Goal: Obtain resource: Download file/media

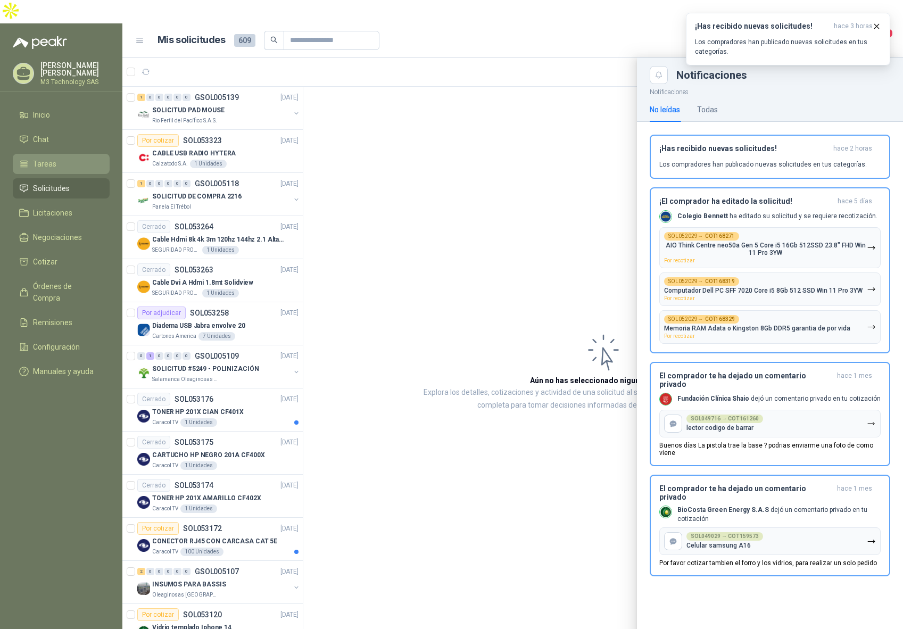
click at [58, 158] on li "Tareas" at bounding box center [61, 164] width 84 height 12
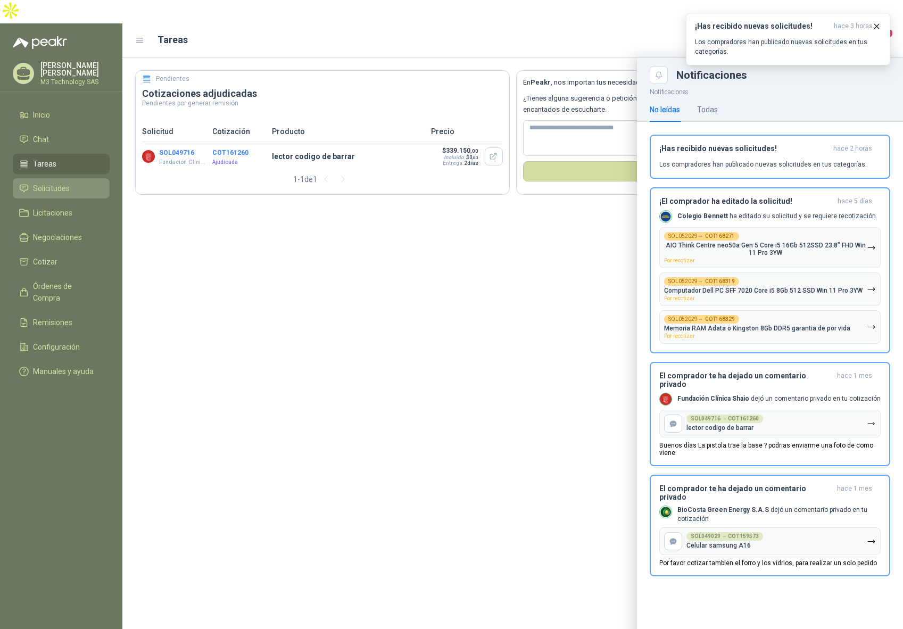
click at [67, 183] on span "Solicitudes" at bounding box center [51, 189] width 37 height 12
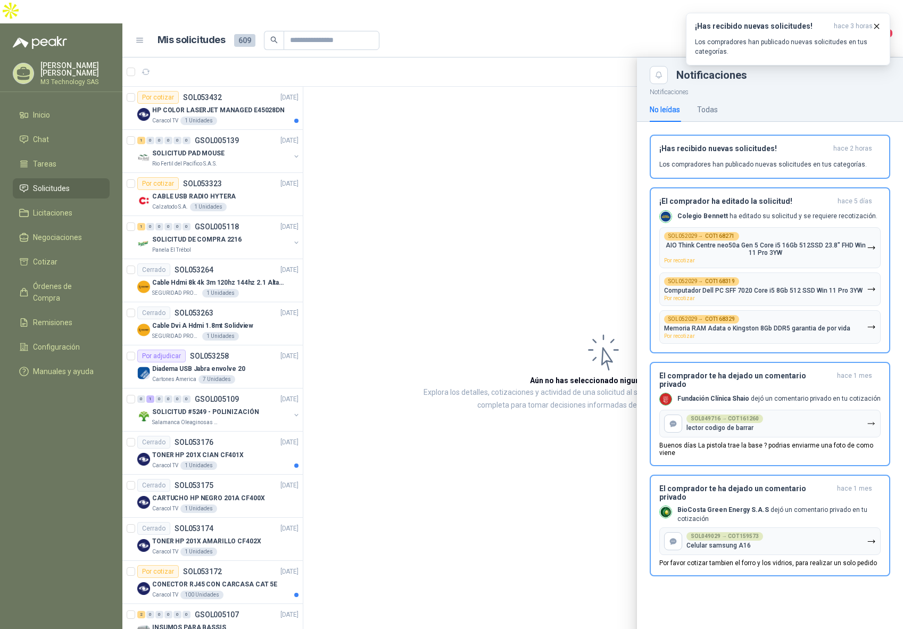
click at [231, 98] on div at bounding box center [512, 354] width 781 height 595
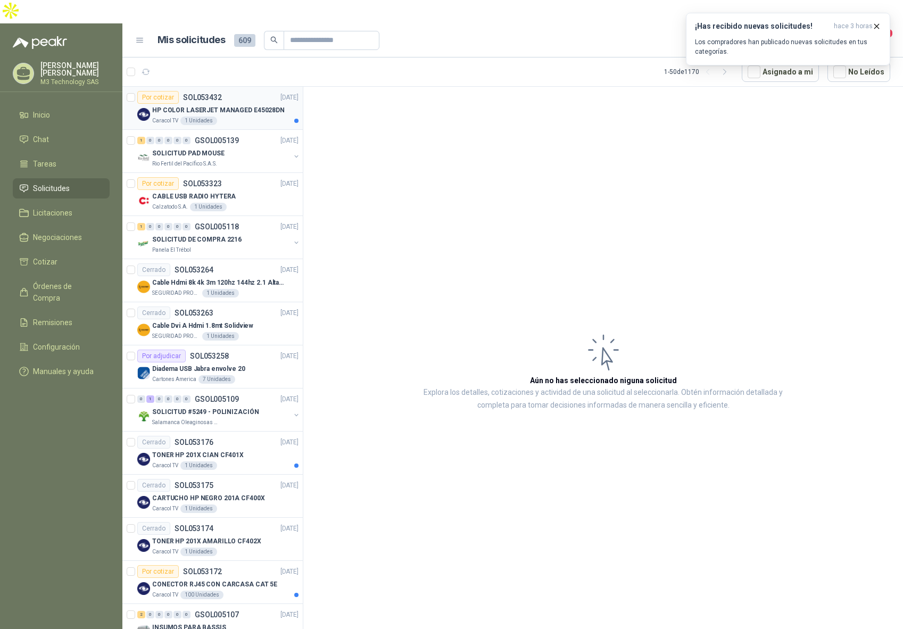
click at [246, 117] on div "Caracol TV 1 Unidades" at bounding box center [225, 121] width 146 height 9
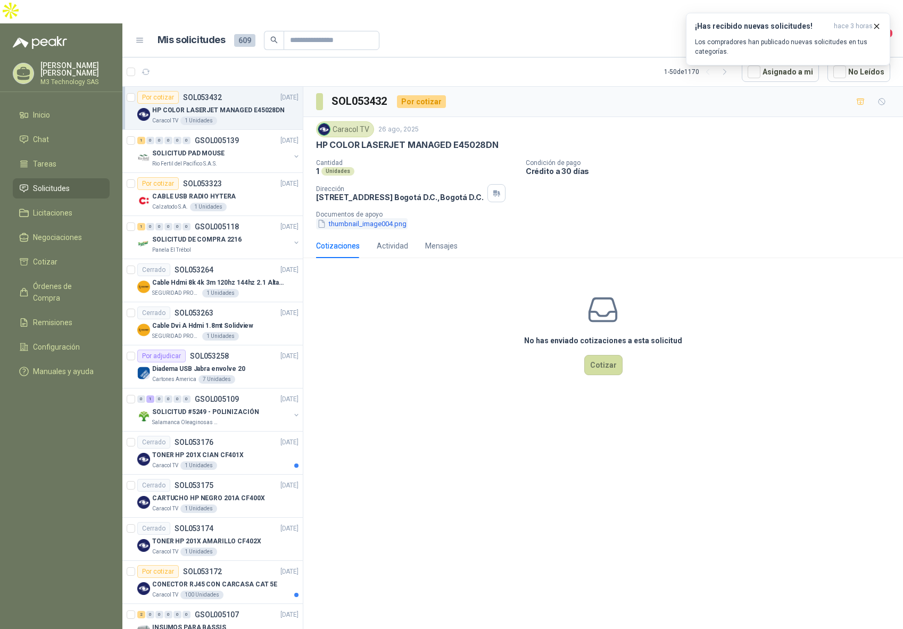
click at [372, 218] on button "thumbnail_image004.png" at bounding box center [362, 223] width 92 height 11
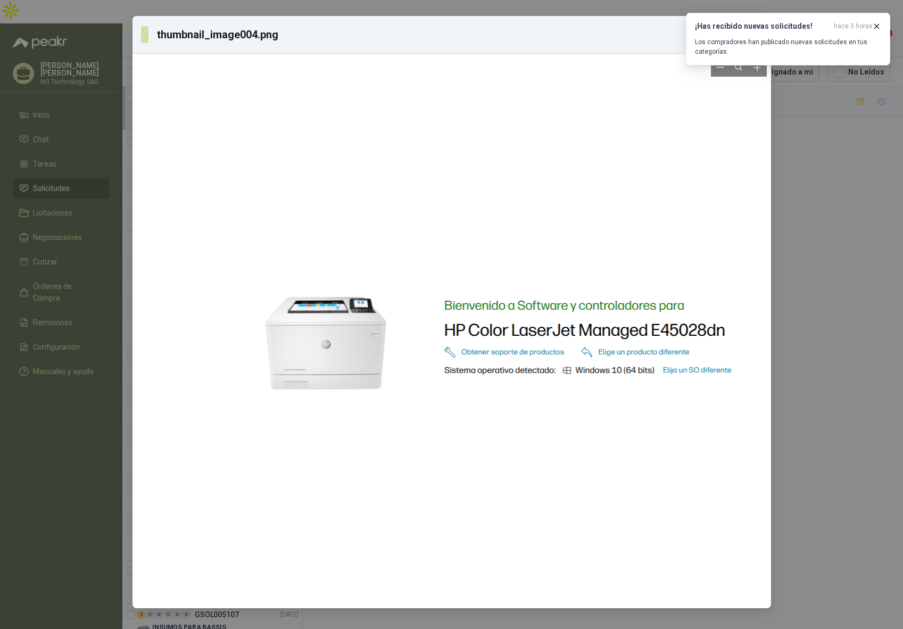
drag, startPoint x: 398, startPoint y: 322, endPoint x: 485, endPoint y: 323, distance: 87.8
click at [490, 324] on div at bounding box center [505, 338] width 530 height 546
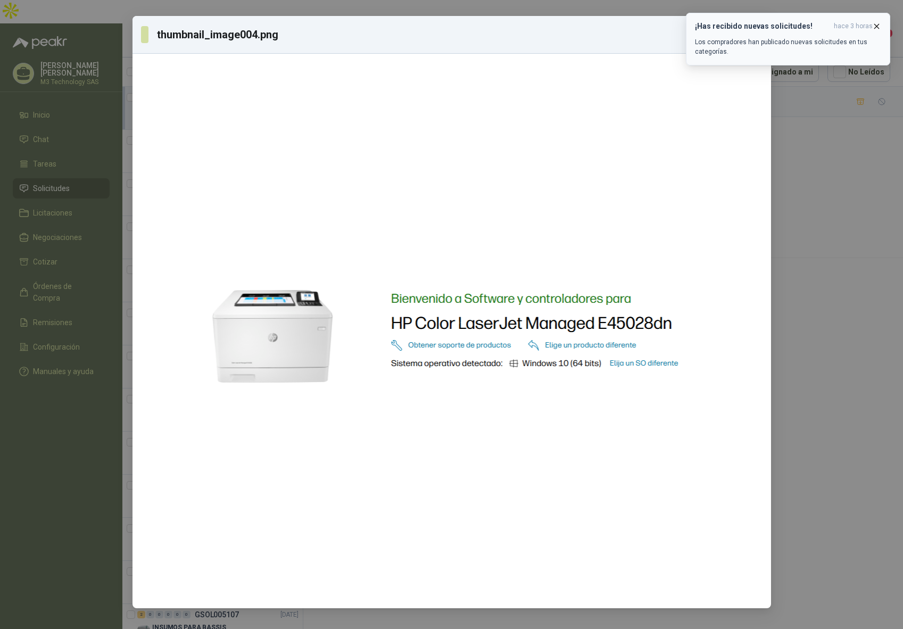
click at [875, 28] on icon "button" at bounding box center [877, 26] width 4 height 4
click at [877, 28] on icon "button" at bounding box center [877, 26] width 9 height 9
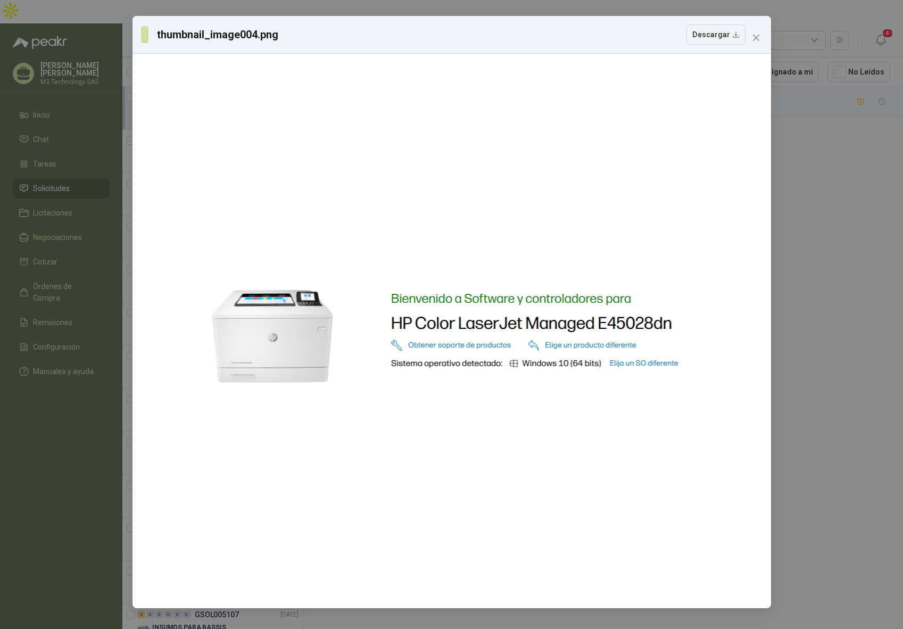
click at [834, 122] on div "thumbnail_image004.png Descargar" at bounding box center [451, 314] width 903 height 629
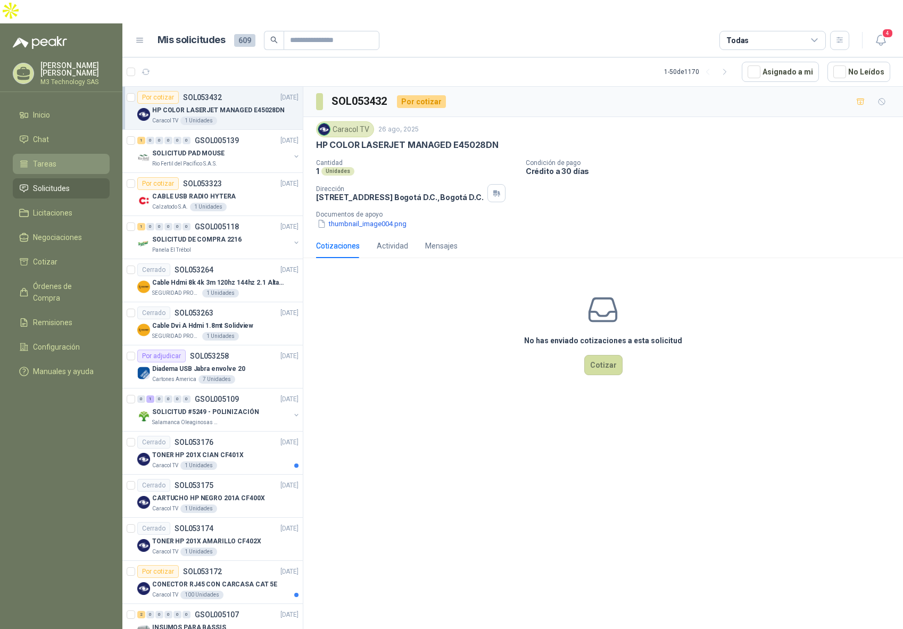
click at [33, 158] on span "Tareas" at bounding box center [44, 164] width 23 height 12
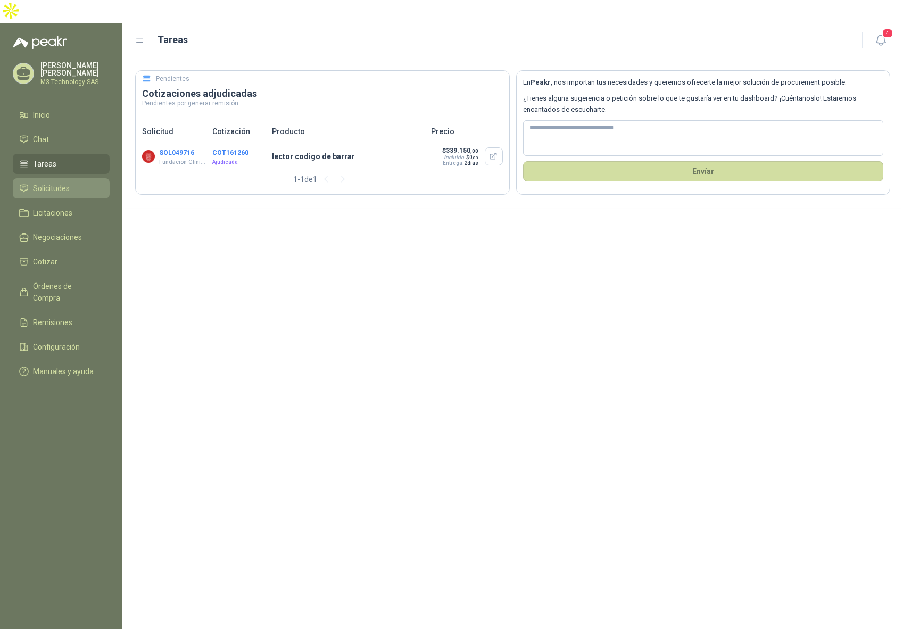
click at [48, 183] on span "Solicitudes" at bounding box center [51, 189] width 37 height 12
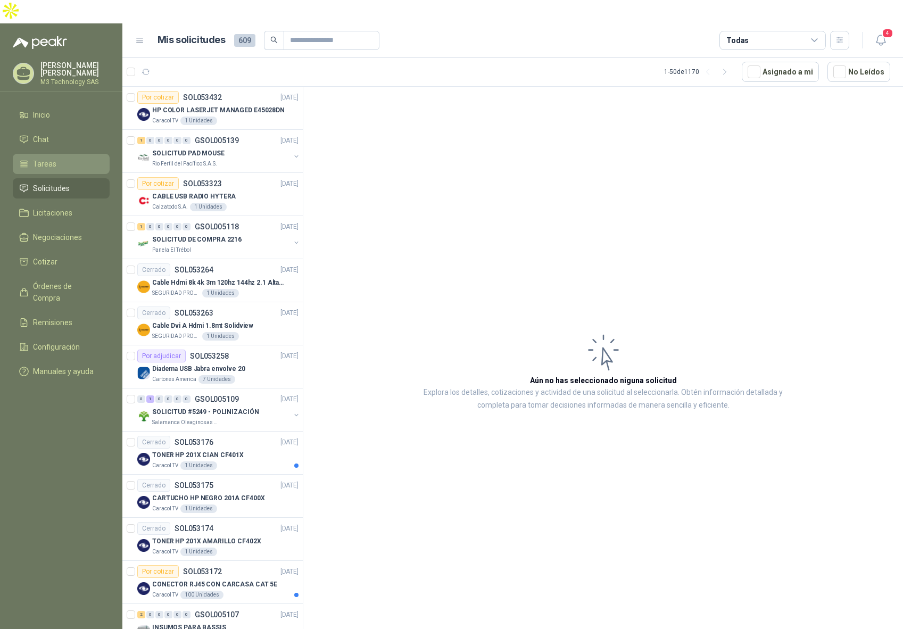
click at [59, 158] on li "Tareas" at bounding box center [61, 164] width 84 height 12
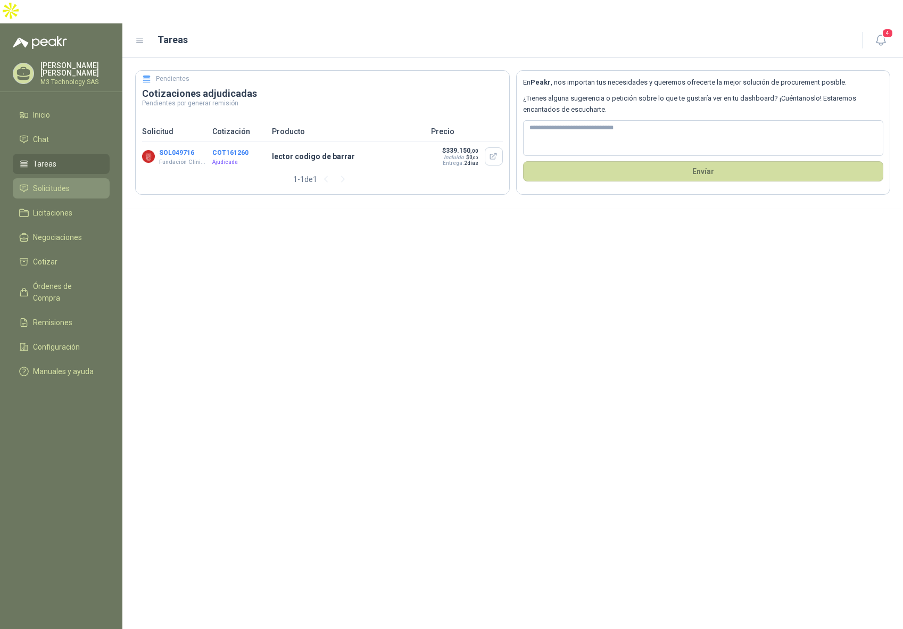
click at [54, 183] on span "Solicitudes" at bounding box center [51, 189] width 37 height 12
